Goal: Transaction & Acquisition: Purchase product/service

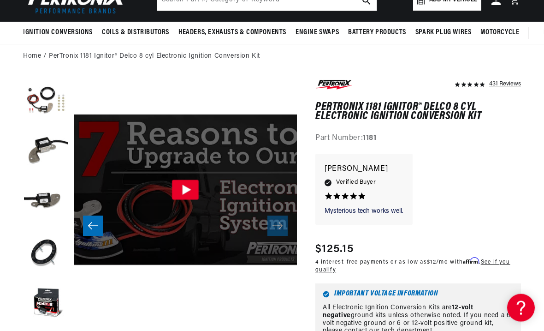
scroll to position [61, 0]
click at [41, 104] on button "Load image 1 in gallery view" at bounding box center [46, 101] width 46 height 46
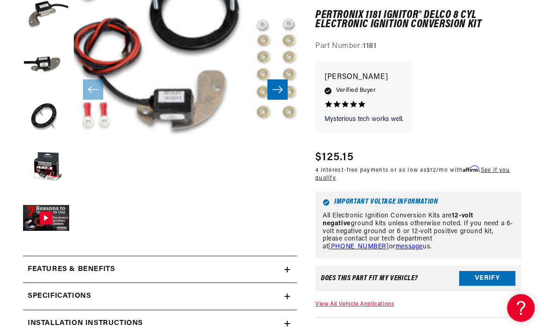
scroll to position [222, 0]
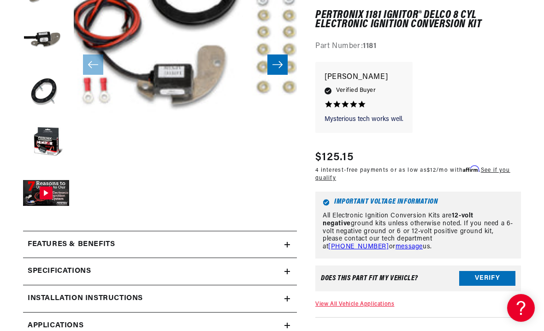
click at [494, 271] on button "Verify" at bounding box center [487, 278] width 56 height 15
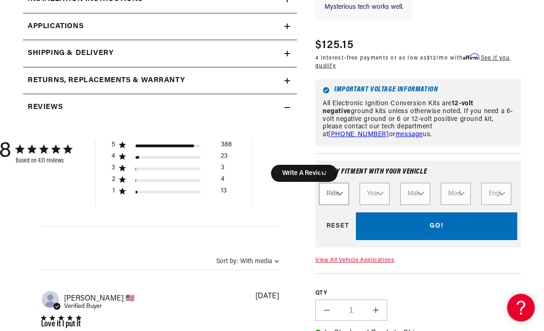
scroll to position [0, 344]
click at [339, 205] on select "Ride Type Automotive Agricultural Industrial Marine Motorcycle" at bounding box center [334, 194] width 30 height 22
select select "Agricultural"
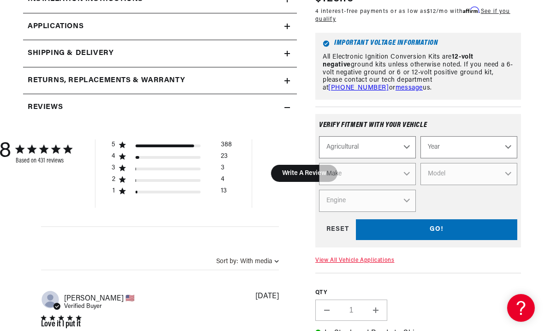
scroll to position [0, 0]
click at [380, 158] on select "Automotive Agricultural Industrial Marine Motorcycle" at bounding box center [367, 147] width 97 height 22
select select "Automotive"
click at [483, 158] on select "Year [DATE] 2021 2020 2019 2018 2017 2016 2015 2014 2013 2012 2011 2010 2009 20…" at bounding box center [468, 147] width 97 height 22
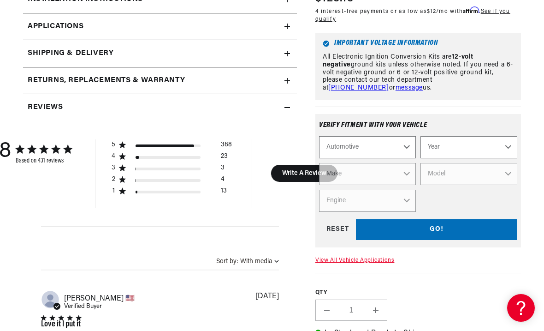
scroll to position [0, 0]
select select "1968"
click at [363, 185] on select "Make Alfa Romeo American Motors Aston [PERSON_NAME][GEOGRAPHIC_DATA] [PERSON_NA…" at bounding box center [367, 174] width 97 height 22
select select "Chevrolet"
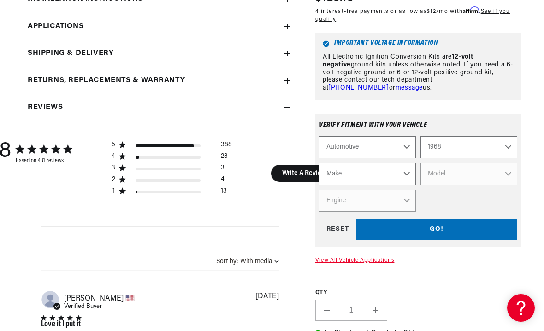
select select "Chevrolet"
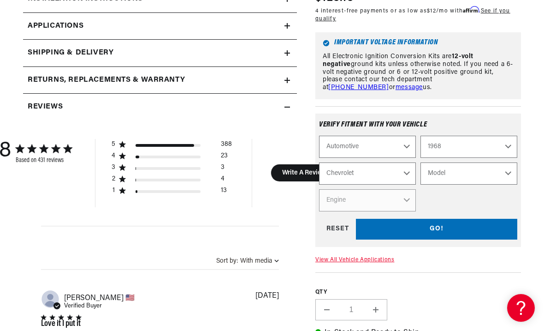
click at [480, 184] on select "Model [GEOGRAPHIC_DATA] [GEOGRAPHIC_DATA] C10 Pickup C10 Suburban C20 Pickup C2…" at bounding box center [468, 173] width 97 height 22
select select "Camaro"
click at [381, 211] on select "Engine 6.6L 230cid / 3.8L 250cid / 4.1L 302cid / 4.9L 305cid / 5.0L 307cid / 5.…" at bounding box center [367, 200] width 97 height 22
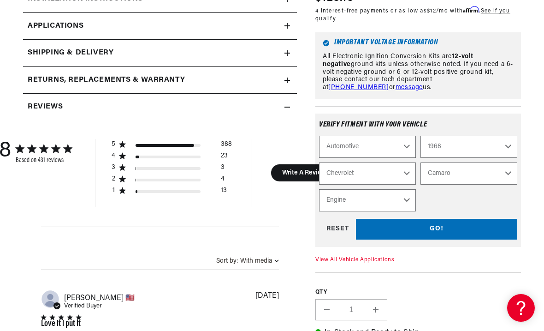
scroll to position [0, 0]
select select "327cid-5.4L"
select select "Engine"
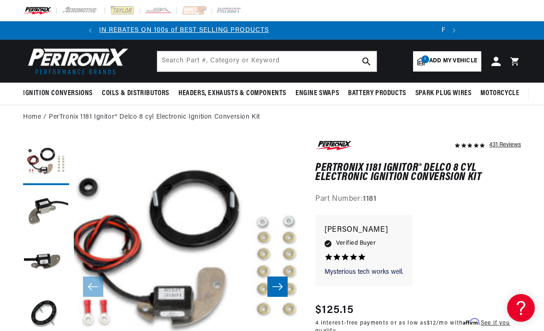
scroll to position [0, 344]
